Goal: Task Accomplishment & Management: Complete application form

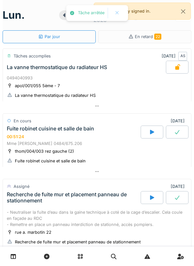
scroll to position [88, 0]
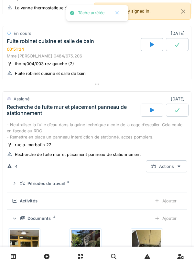
click at [118, 84] on div at bounding box center [97, 83] width 189 height 9
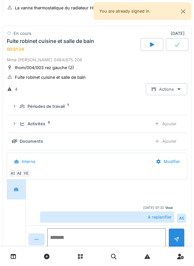
click at [120, 236] on textarea at bounding box center [106, 238] width 119 height 21
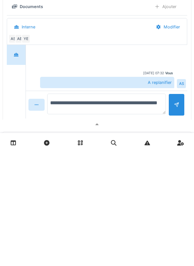
scroll to position [110, 0]
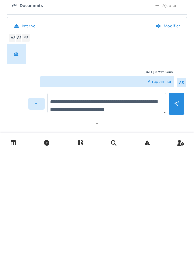
type textarea "**********"
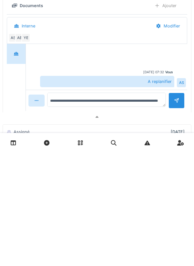
click at [175, 222] on div at bounding box center [176, 214] width 16 height 16
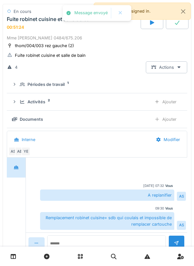
click at [169, 102] on div "Ajouter" at bounding box center [165, 102] width 33 height 12
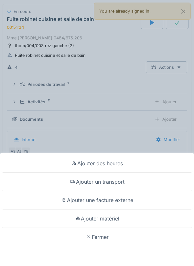
click at [118, 218] on div "Ajouter matériel" at bounding box center [97, 219] width 191 height 18
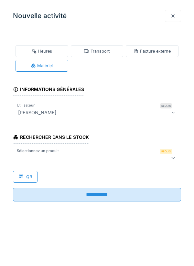
click at [109, 163] on div at bounding box center [97, 158] width 168 height 13
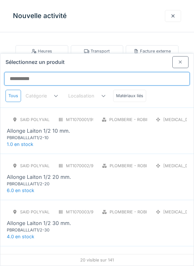
click at [151, 72] on input "Sélectionnez un produit" at bounding box center [96, 79] width 185 height 14
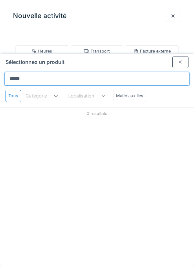
type input "******"
type input "*******"
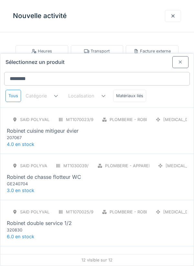
click at [124, 114] on div "SAID polyvalent RE MT1070023/999/012 Plomberie - Robinetterie [MEDICAL_DATA] Ro…" at bounding box center [97, 127] width 180 height 27
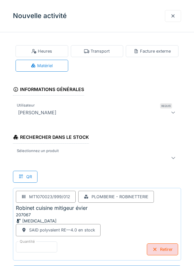
click at [105, 155] on div at bounding box center [87, 158] width 142 height 8
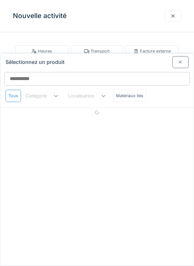
scroll to position [25, 0]
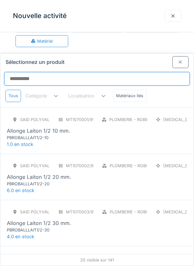
click at [163, 72] on input "Sélectionnez un produit" at bounding box center [96, 79] width 185 height 14
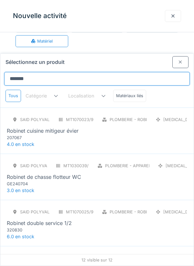
type input "******"
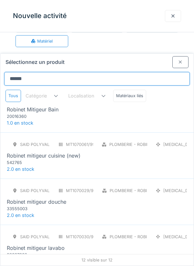
scroll to position [208, 0]
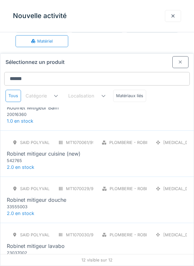
click at [161, 94] on div "SAID polyvalent RE MT1070062/999/012 Plomberie - Robinetterie [MEDICAL_DATA] [P…" at bounding box center [96, 107] width 193 height 46
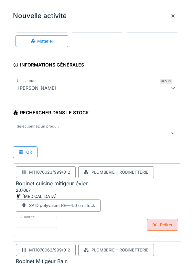
scroll to position [78, 0]
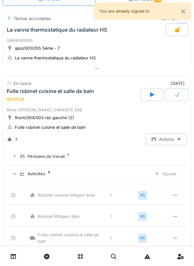
scroll to position [37, 0]
click at [176, 90] on div at bounding box center [177, 94] width 23 height 13
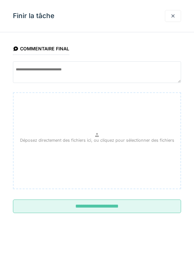
click at [134, 213] on input "**********" at bounding box center [97, 207] width 168 height 14
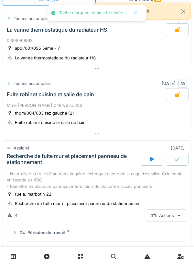
click at [116, 131] on div at bounding box center [97, 133] width 189 height 9
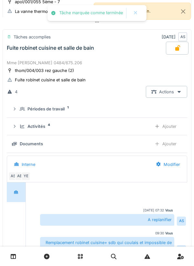
scroll to position [88, 0]
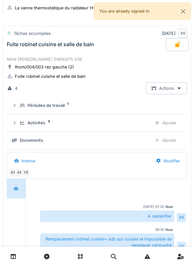
click at [169, 121] on div "Ajouter" at bounding box center [165, 123] width 33 height 12
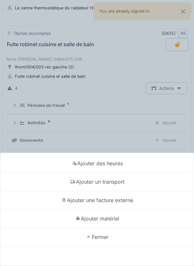
click at [130, 139] on div "Ajouter des heures Ajouter un transport Ajouter une facture externe Ajouter mat…" at bounding box center [97, 133] width 194 height 266
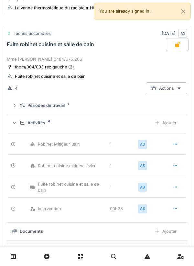
click at [131, 120] on div "Activités 4 Ajouter" at bounding box center [97, 123] width 170 height 12
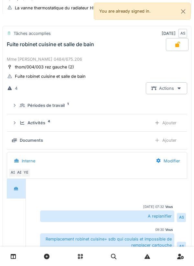
click at [134, 126] on div "Activités 4" at bounding box center [83, 123] width 127 height 6
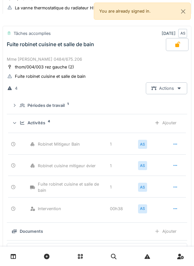
click at [136, 127] on div "Activités 4 Ajouter" at bounding box center [97, 123] width 170 height 12
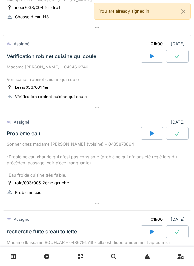
scroll to position [859, 0]
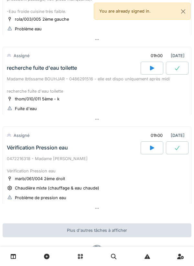
click at [31, 213] on div at bounding box center [97, 208] width 189 height 9
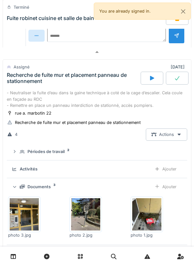
scroll to position [327, 0]
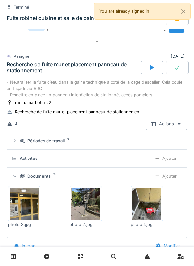
click at [154, 73] on div at bounding box center [152, 67] width 23 height 13
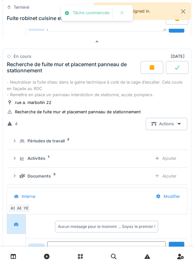
scroll to position [352, 0]
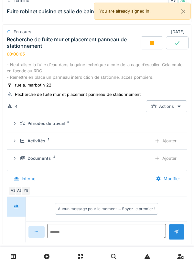
click at [168, 147] on div "Ajouter" at bounding box center [165, 141] width 33 height 12
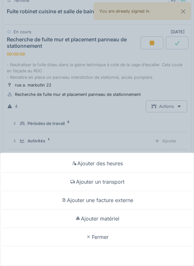
click at [114, 181] on div "Ajouter un transport" at bounding box center [97, 182] width 191 height 18
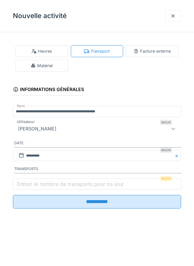
click at [108, 186] on label "Entrez le nombre de transports pour ce jour" at bounding box center [71, 184] width 110 height 8
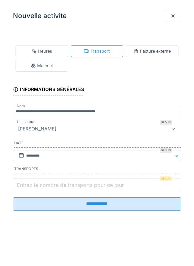
click at [108, 186] on input "Entrez le nombre de transports pour ce jour" at bounding box center [97, 186] width 168 height 14
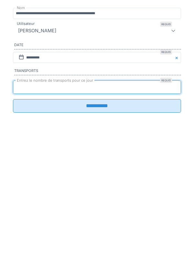
type input "*"
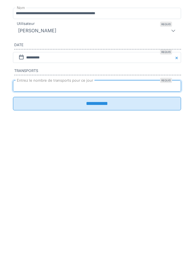
click at [89, 204] on input "**********" at bounding box center [97, 202] width 168 height 14
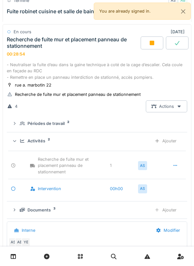
click at [36, 144] on div "Activités" at bounding box center [36, 141] width 18 height 6
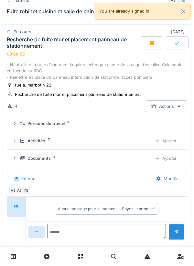
click at [36, 161] on div "Documents" at bounding box center [38, 158] width 23 height 6
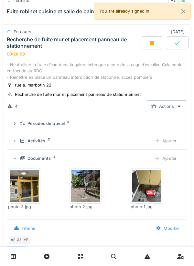
click at [29, 192] on img at bounding box center [24, 186] width 29 height 32
click at [146, 190] on img at bounding box center [146, 186] width 29 height 32
click at [144, 44] on div at bounding box center [152, 43] width 23 height 13
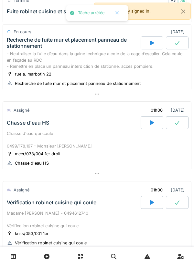
click at [123, 95] on div at bounding box center [97, 94] width 189 height 9
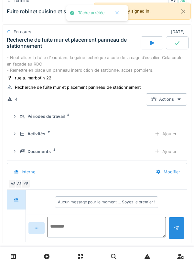
click at [119, 229] on textarea at bounding box center [106, 227] width 119 height 21
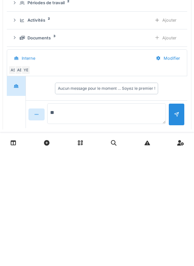
type textarea "*"
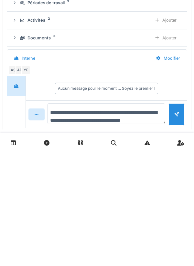
scroll to position [7, 0]
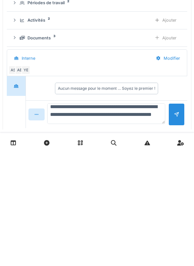
click at [60, 238] on textarea "**********" at bounding box center [106, 227] width 118 height 21
click at [143, 238] on textarea "**********" at bounding box center [106, 227] width 118 height 21
click at [74, 235] on textarea "**********" at bounding box center [106, 227] width 118 height 21
click at [145, 238] on textarea "**********" at bounding box center [106, 227] width 118 height 21
type textarea "**********"
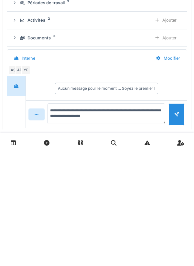
click at [173, 233] on div at bounding box center [176, 228] width 16 height 22
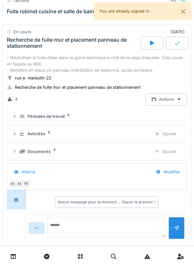
scroll to position [0, 0]
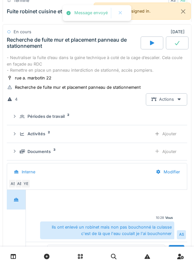
click at [123, 225] on div "Ils ont enlevé un robinet mais non pas bouchonné la culasse c'est de là que l'e…" at bounding box center [107, 230] width 134 height 17
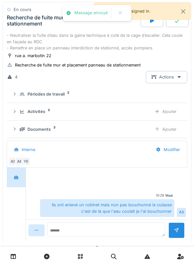
scroll to position [382, 0]
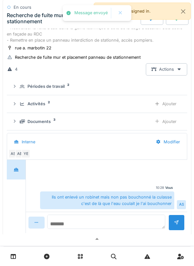
click at [130, 223] on textarea at bounding box center [106, 222] width 118 height 14
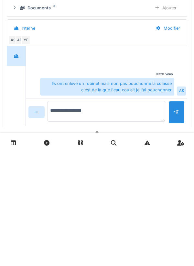
type textarea "**********"
click at [176, 232] on div at bounding box center [176, 226] width 16 height 22
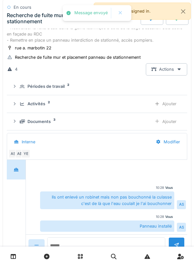
click at [174, 106] on div "Ajouter" at bounding box center [165, 104] width 33 height 12
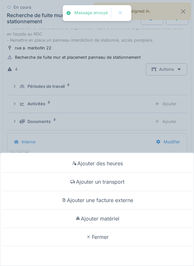
click at [117, 217] on div "Ajouter matériel" at bounding box center [97, 219] width 191 height 18
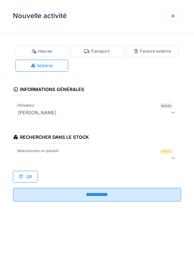
click at [118, 164] on div at bounding box center [97, 158] width 168 height 13
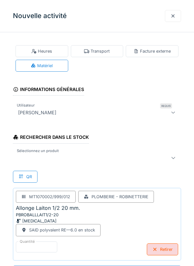
click at [130, 159] on div at bounding box center [87, 158] width 142 height 8
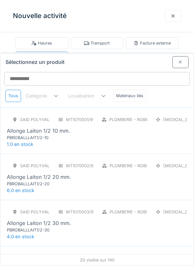
scroll to position [25, 0]
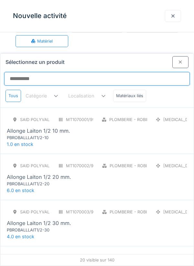
click at [156, 72] on input "Sélectionnez un produit" at bounding box center [96, 79] width 185 height 14
click at [162, 72] on input "Sélectionnez un produit" at bounding box center [96, 79] width 185 height 14
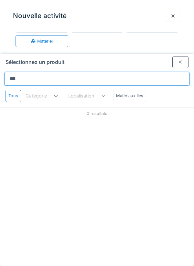
type input "****"
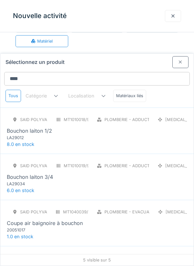
click at [130, 114] on div "SAID polyvalent RE MT1010018/999/012 Plomberie - Adduction raccord [MEDICAL_DAT…" at bounding box center [97, 127] width 180 height 27
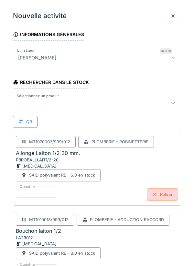
click at [160, 198] on div "Retirer" at bounding box center [162, 195] width 31 height 12
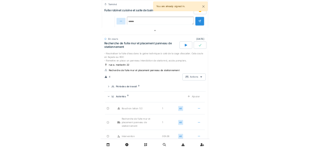
scroll to position [314, 0]
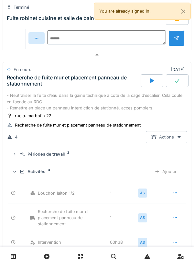
click at [179, 82] on icon at bounding box center [177, 80] width 6 height 5
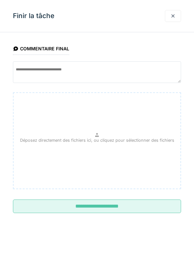
click at [158, 209] on input "**********" at bounding box center [97, 207] width 168 height 14
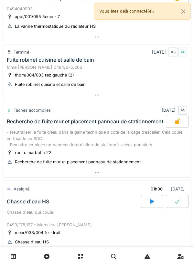
scroll to position [70, 0]
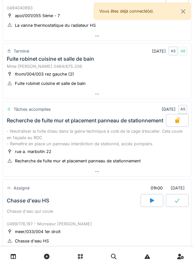
click at [114, 170] on div at bounding box center [97, 171] width 188 height 9
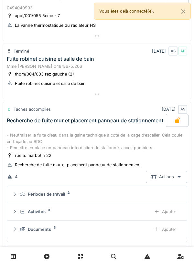
scroll to position [146, 0]
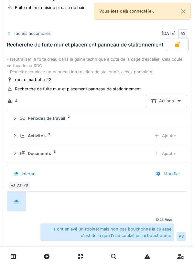
click at [131, 154] on div "Documents 3" at bounding box center [83, 154] width 126 height 6
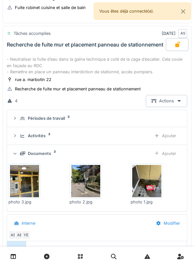
click at [170, 154] on div "Ajouter" at bounding box center [165, 154] width 33 height 12
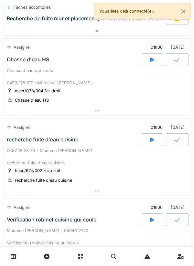
scroll to position [509, 0]
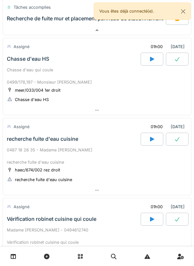
click at [118, 194] on div at bounding box center [97, 190] width 188 height 9
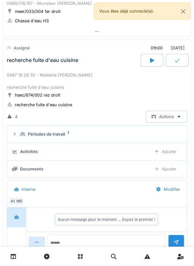
scroll to position [472, 0]
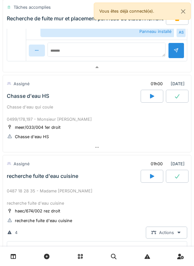
click at [150, 96] on icon at bounding box center [152, 96] width 4 height 5
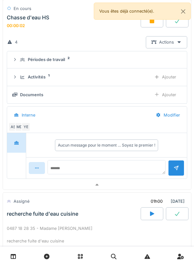
scroll to position [564, 0]
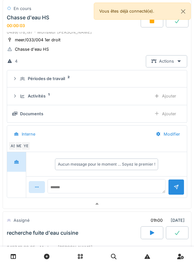
click at [165, 100] on div "Ajouter" at bounding box center [165, 96] width 33 height 12
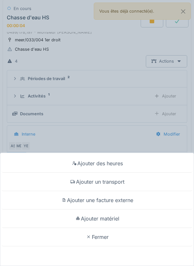
click at [121, 177] on div "Ajouter un transport" at bounding box center [97, 182] width 191 height 18
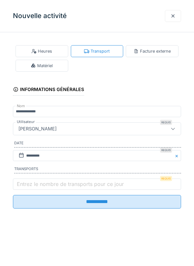
click at [119, 186] on label "Entrez le nombre de transports pour ce jour" at bounding box center [71, 184] width 110 height 8
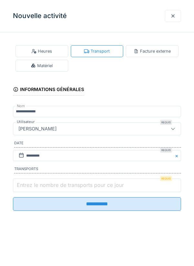
click at [119, 186] on input "Entrez le nombre de transports pour ce jour" at bounding box center [97, 186] width 168 height 14
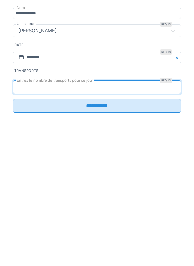
type input "*"
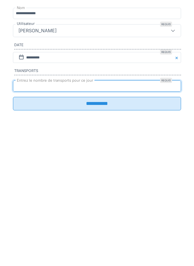
click at [120, 207] on input "**********" at bounding box center [97, 202] width 168 height 14
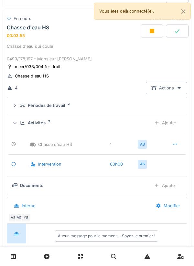
scroll to position [512, 0]
